Goal: Task Accomplishment & Management: Complete application form

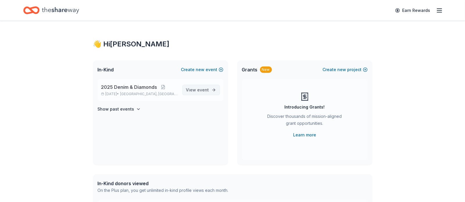
click at [200, 89] on span "event" at bounding box center [203, 89] width 12 height 5
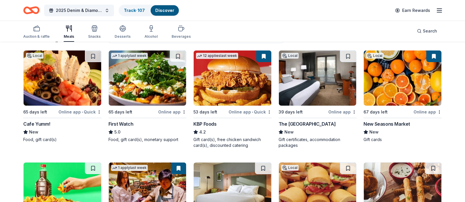
scroll to position [58, 0]
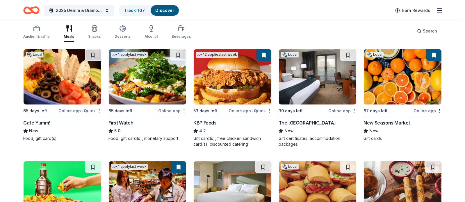
click at [165, 11] on link "Discover" at bounding box center [164, 10] width 19 height 5
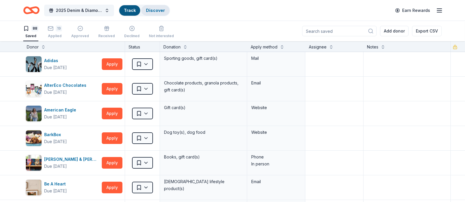
click at [153, 12] on div "Discover" at bounding box center [155, 10] width 28 height 10
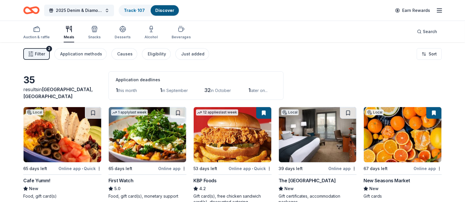
click at [397, 138] on img at bounding box center [402, 134] width 78 height 55
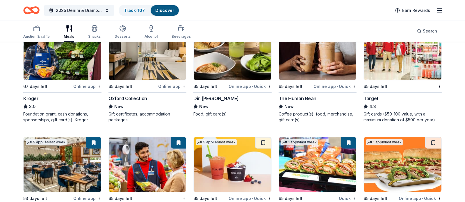
scroll to position [290, 0]
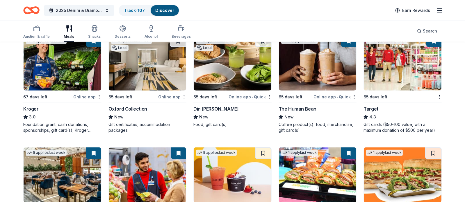
click at [396, 91] on img at bounding box center [402, 62] width 78 height 55
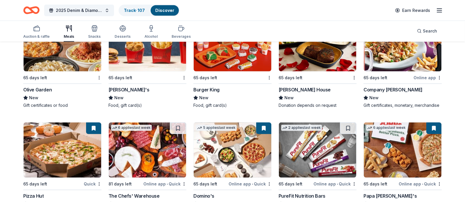
scroll to position [633, 0]
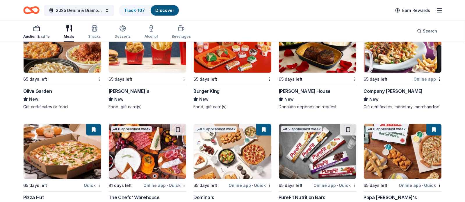
click at [38, 31] on icon "button" at bounding box center [36, 28] width 7 height 7
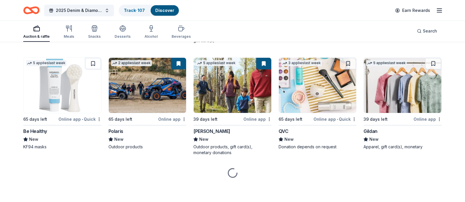
scroll to position [2596, 0]
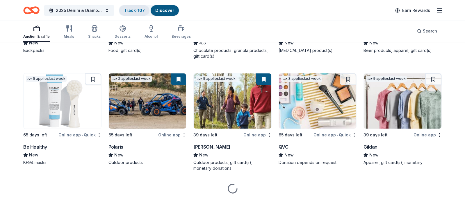
click at [128, 11] on link "Track · 107" at bounding box center [134, 10] width 21 height 5
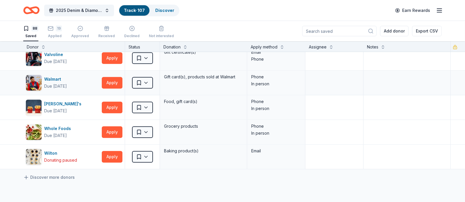
scroll to position [2063, 0]
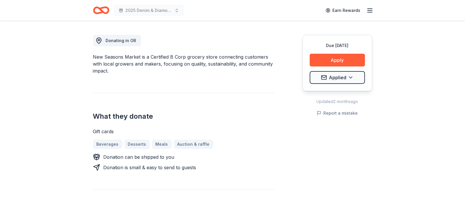
scroll to position [174, 0]
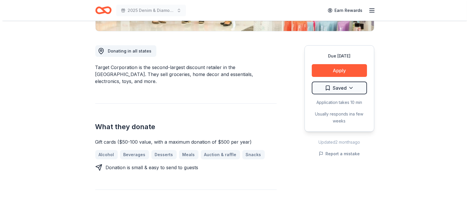
scroll to position [145, 0]
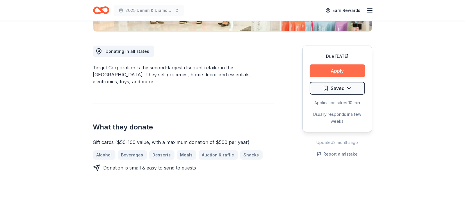
click at [340, 70] on button "Apply" at bounding box center [336, 71] width 55 height 13
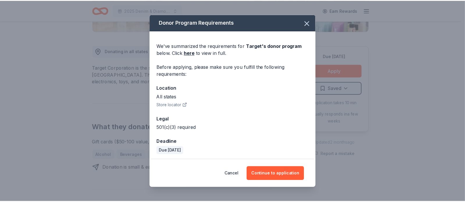
scroll to position [1, 0]
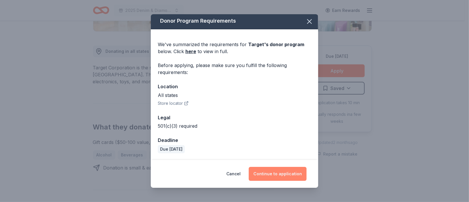
click at [281, 173] on button "Continue to application" at bounding box center [278, 174] width 58 height 14
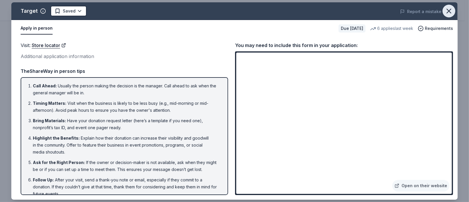
click at [450, 9] on icon "button" at bounding box center [449, 11] width 8 height 8
